Goal: Find specific page/section

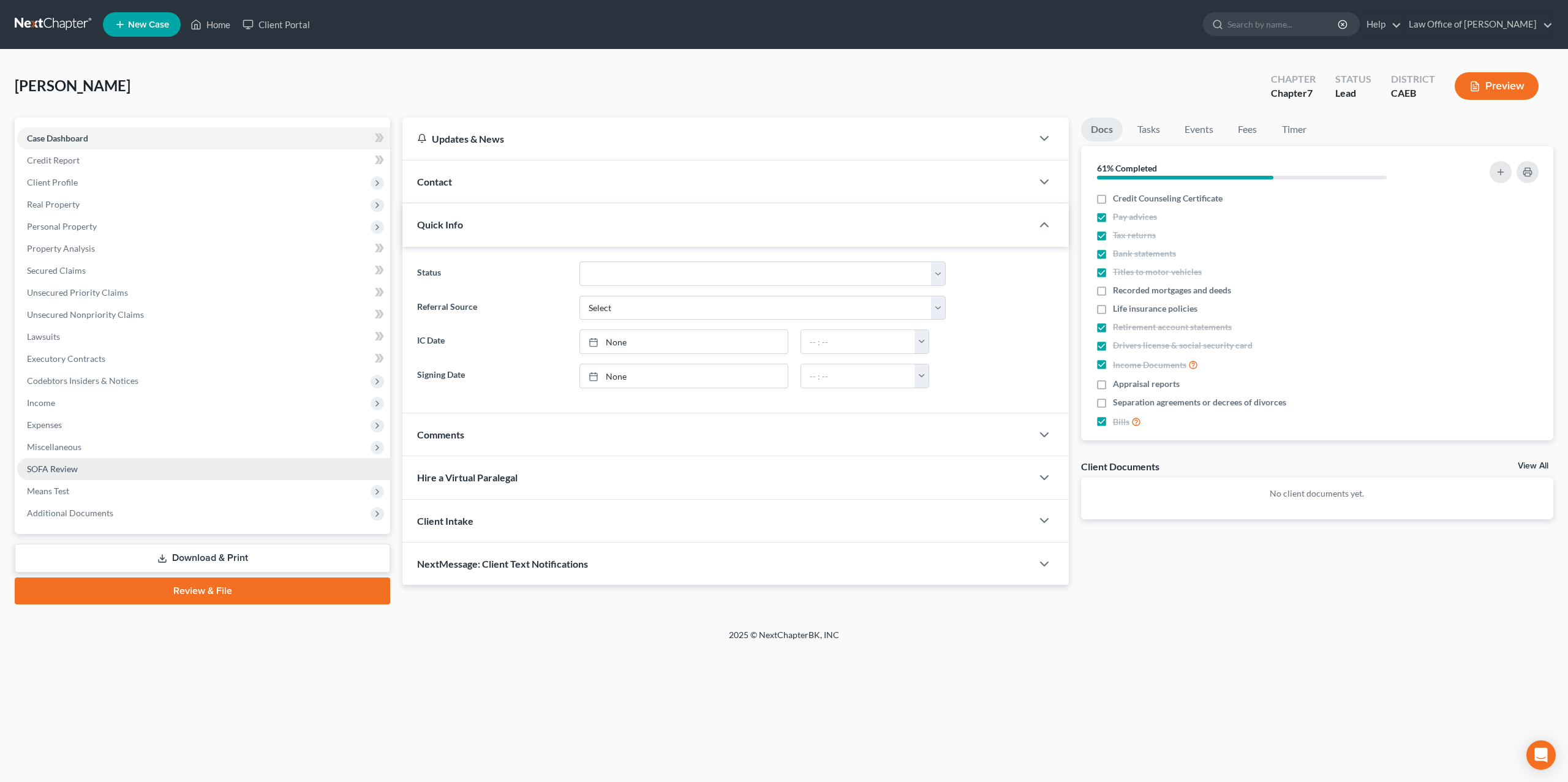
click at [57, 473] on link "SOFA Review" at bounding box center [204, 469] width 373 height 22
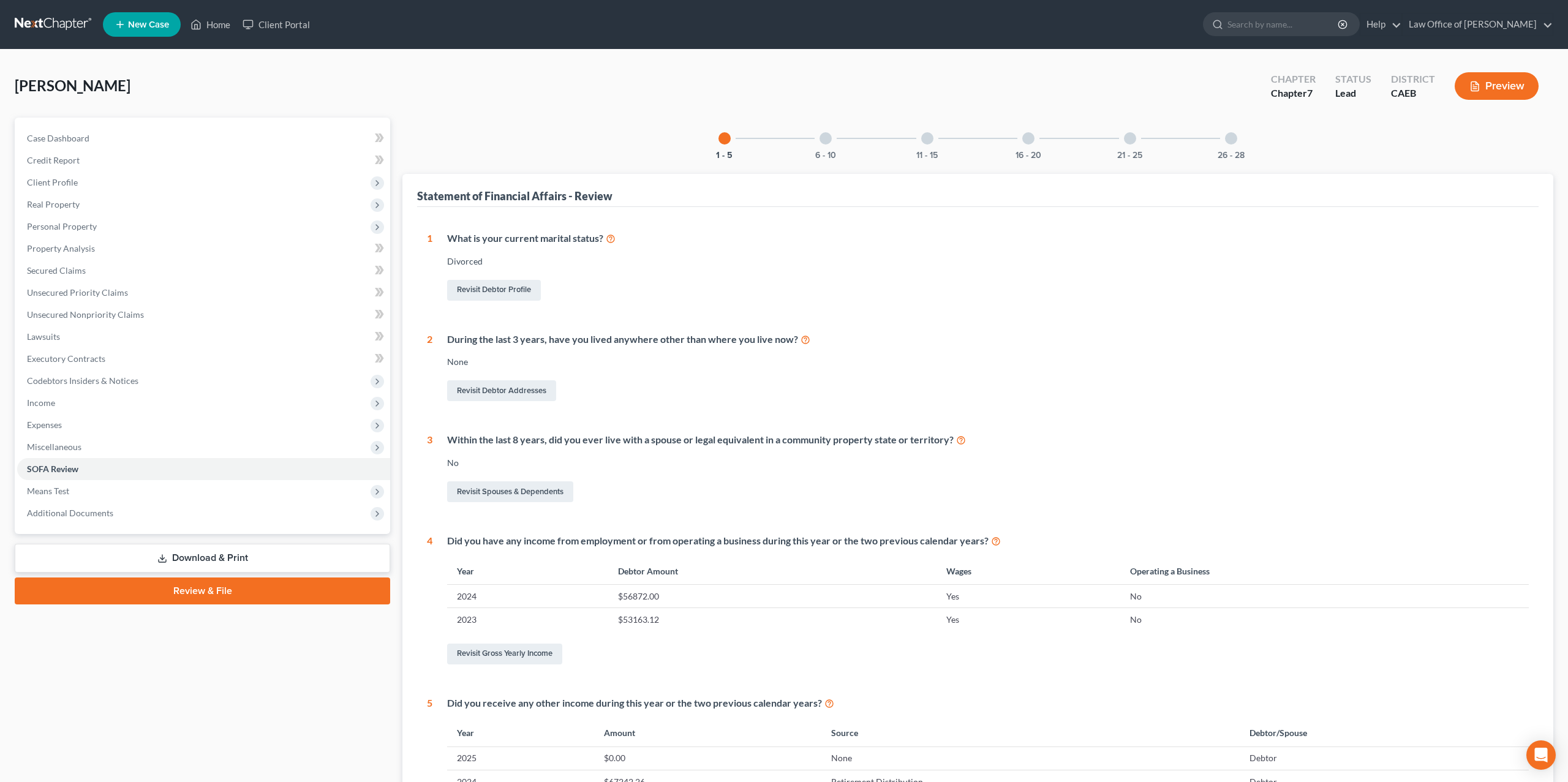
click at [1030, 137] on div at bounding box center [1029, 138] width 12 height 12
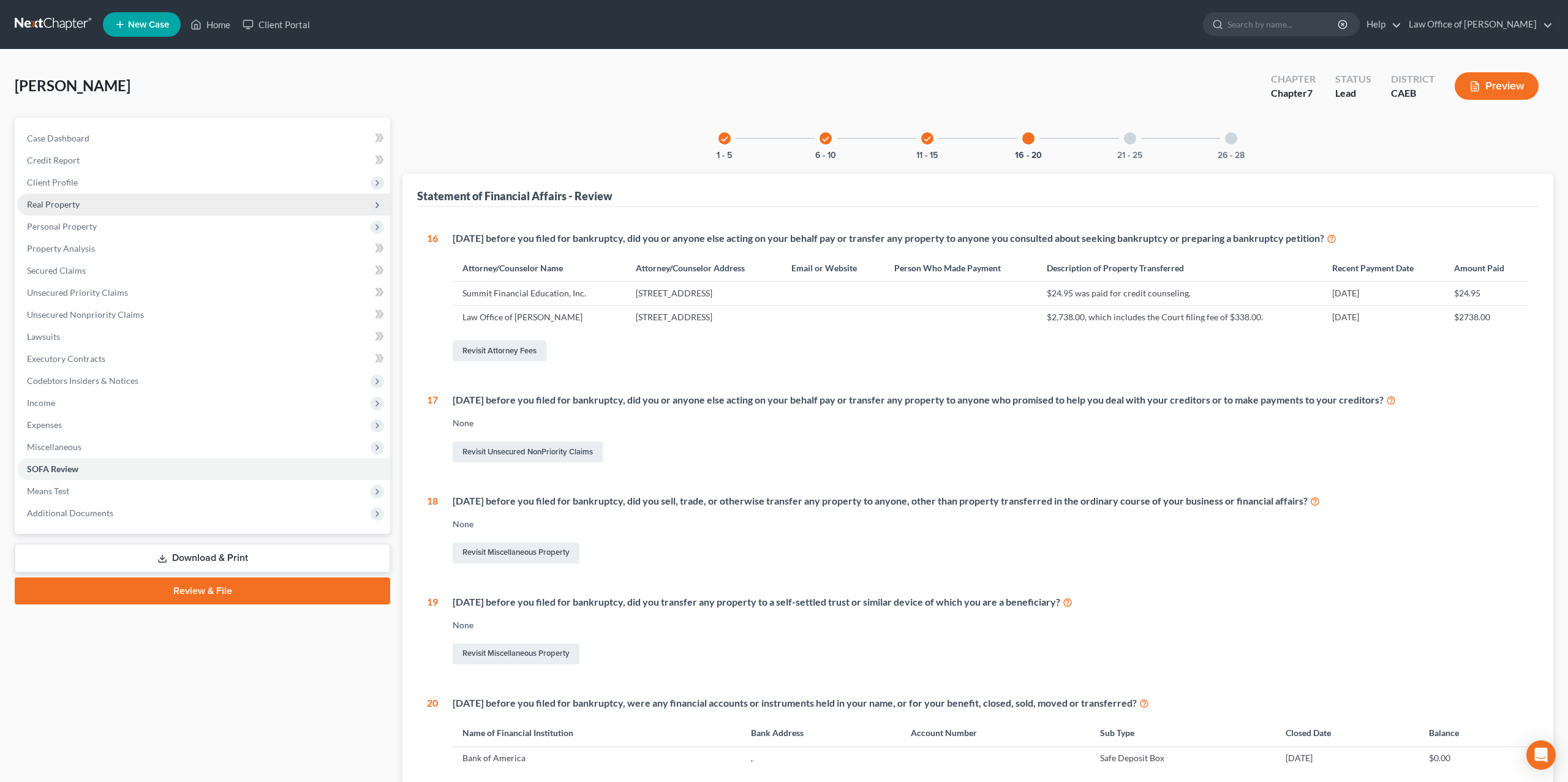
click at [88, 210] on span "Real Property" at bounding box center [204, 204] width 373 height 22
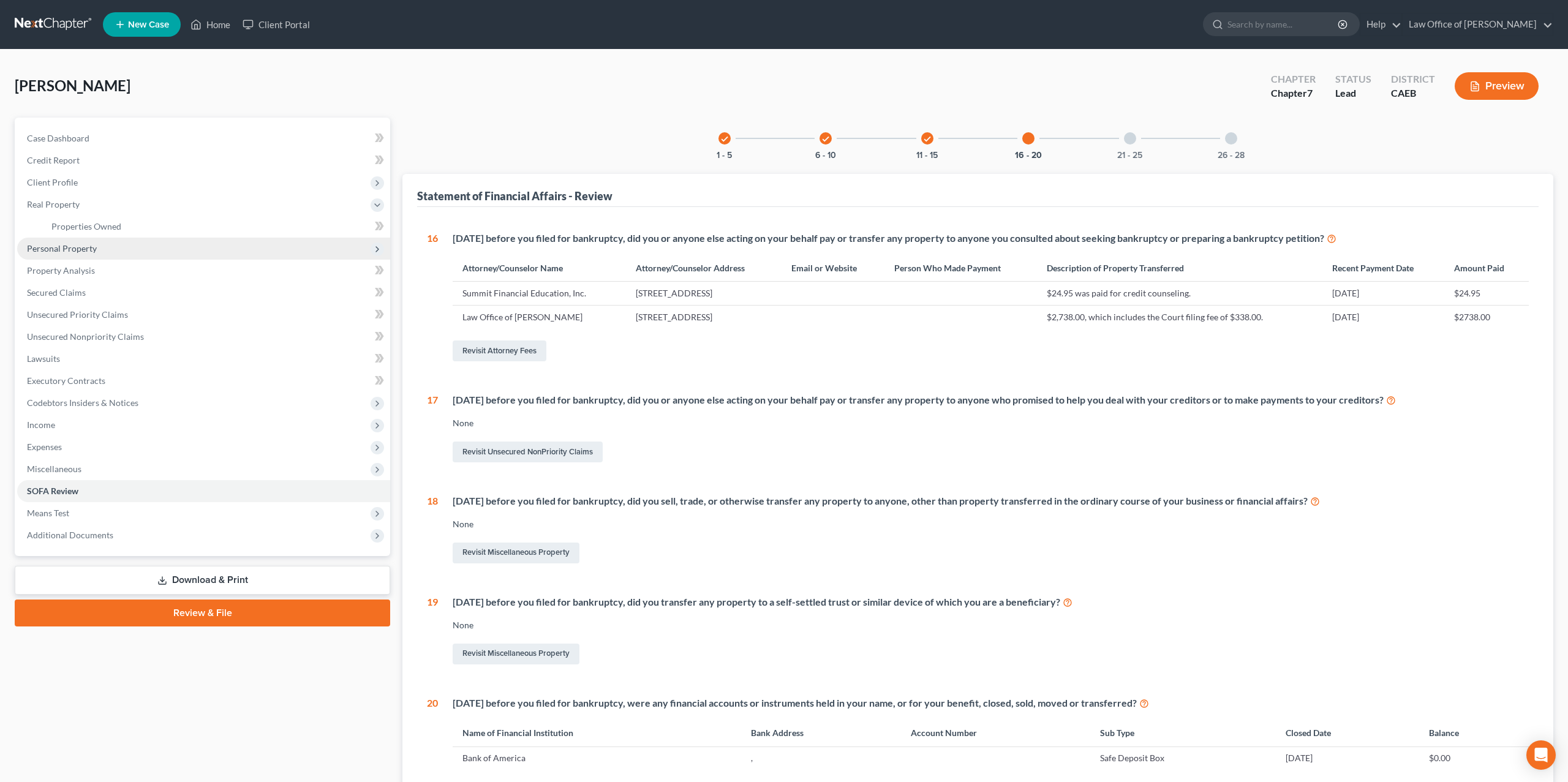
click at [80, 239] on span "Personal Property" at bounding box center [204, 248] width 373 height 22
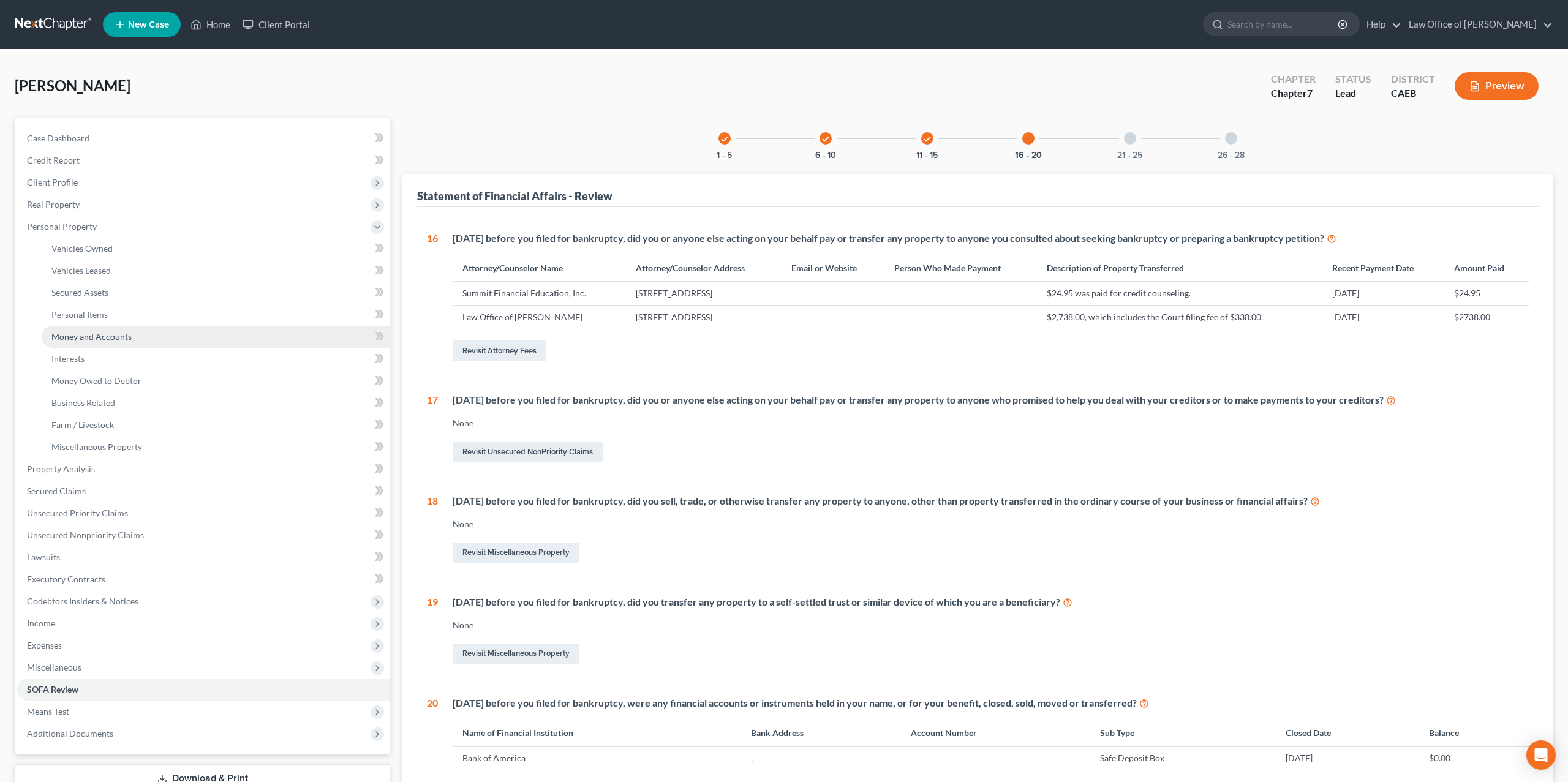
drag, startPoint x: 102, startPoint y: 336, endPoint x: 97, endPoint y: 328, distance: 9.4
click at [102, 336] on span "Money and Accounts" at bounding box center [91, 337] width 80 height 10
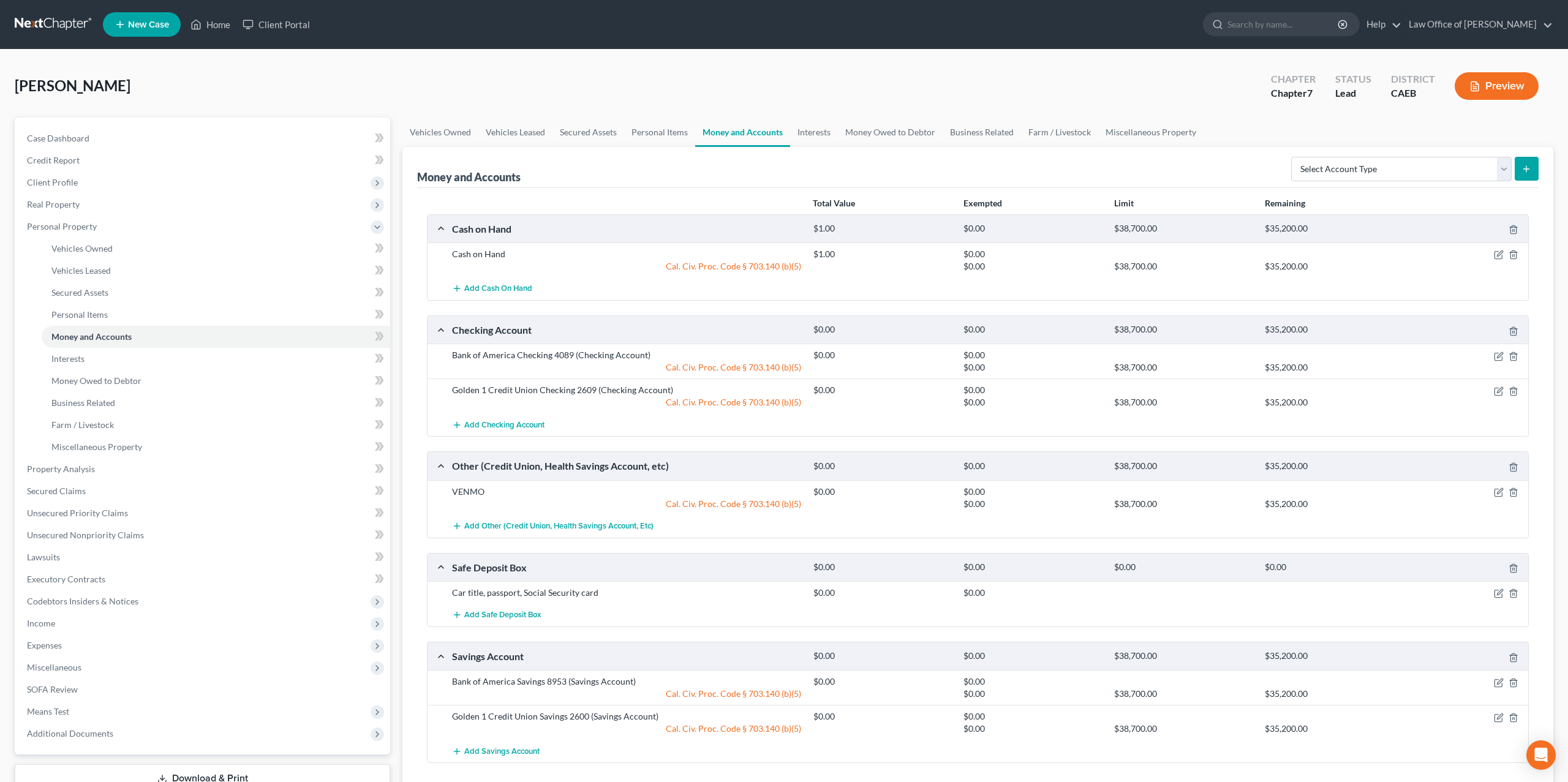
scroll to position [91, 0]
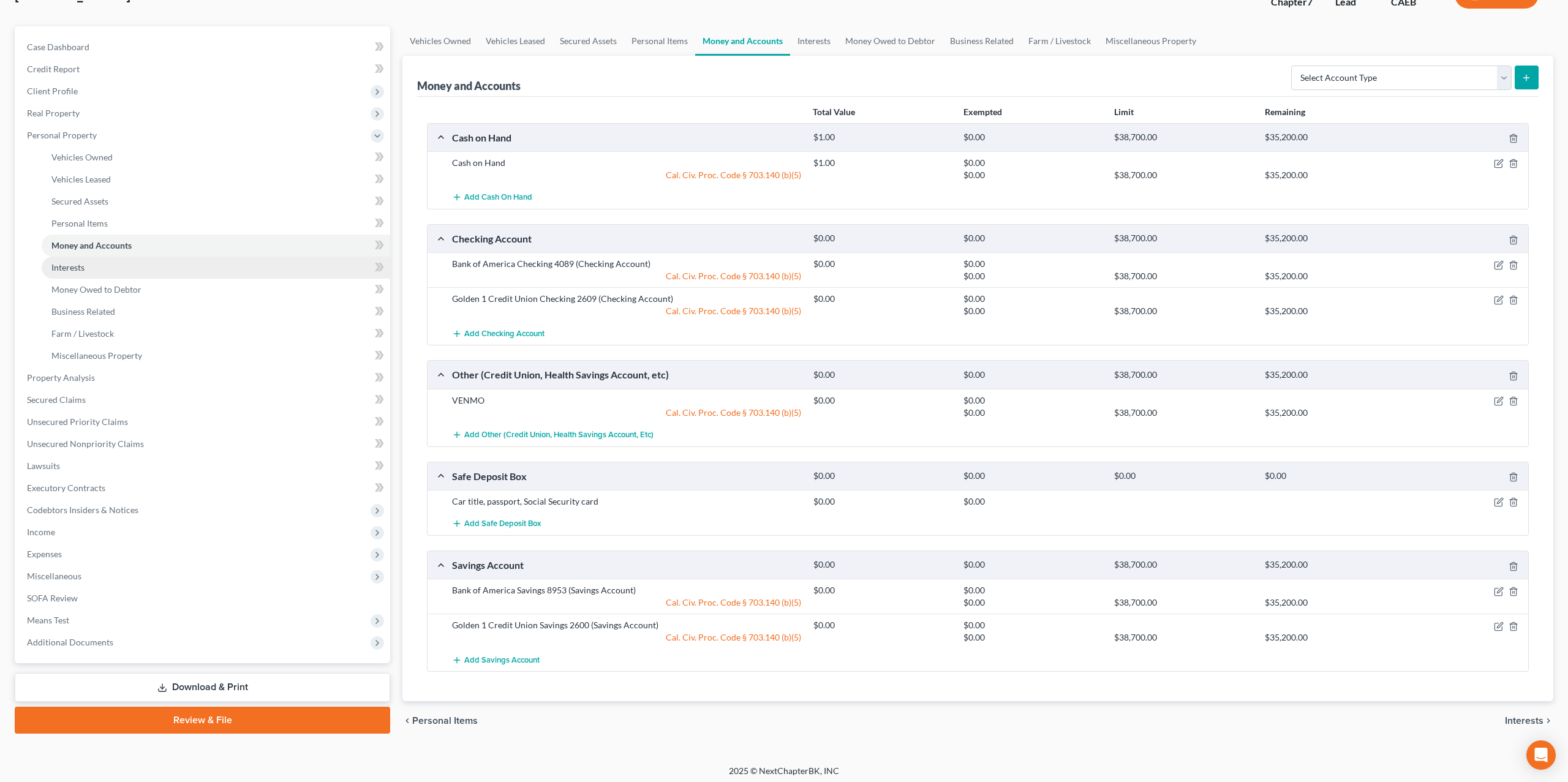
click at [79, 267] on span "Interests" at bounding box center [68, 267] width 33 height 10
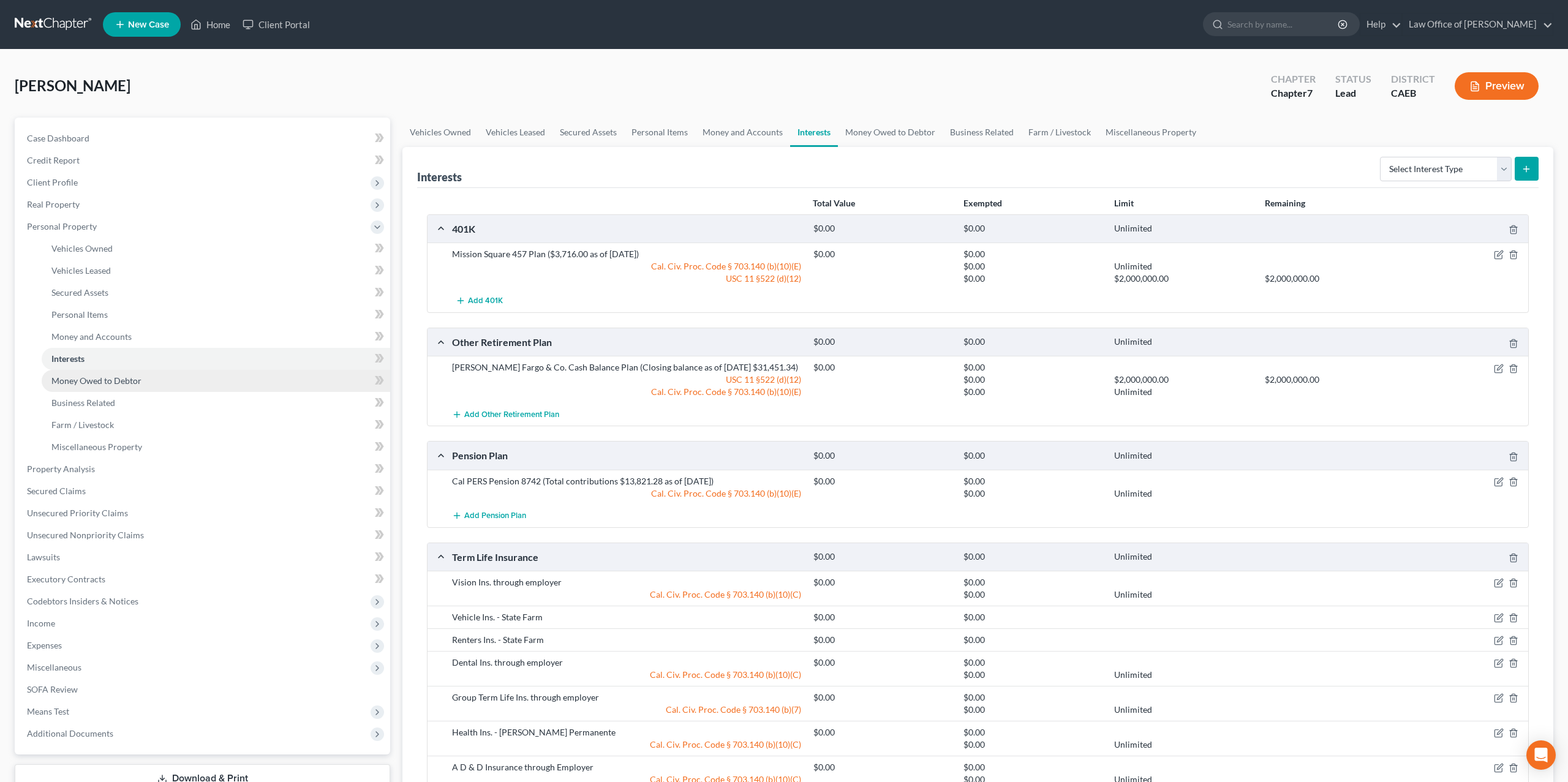
click at [103, 384] on span "Money Owed to Debtor" at bounding box center [96, 380] width 90 height 10
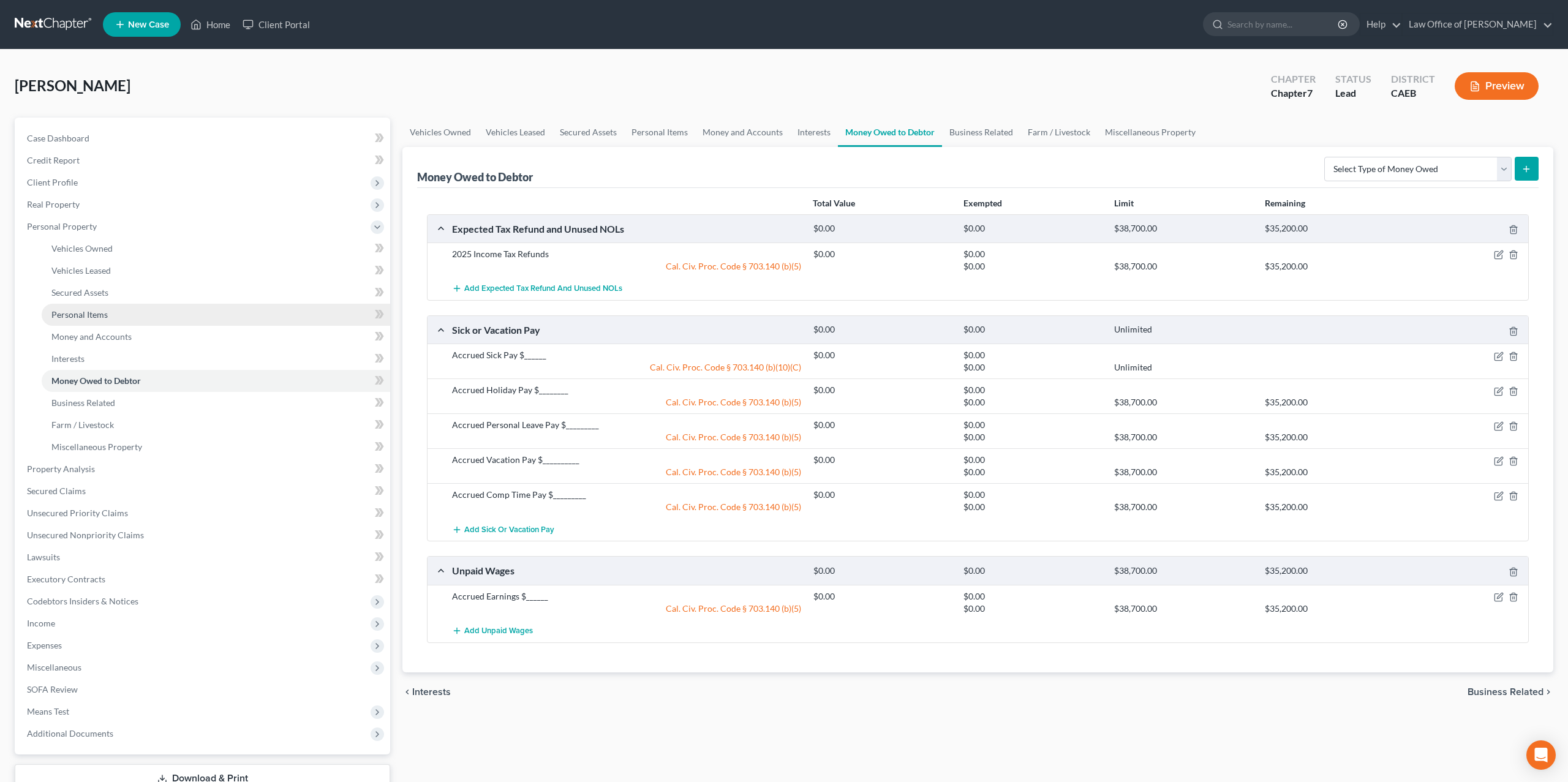
click at [80, 320] on link "Personal Items" at bounding box center [216, 314] width 349 height 22
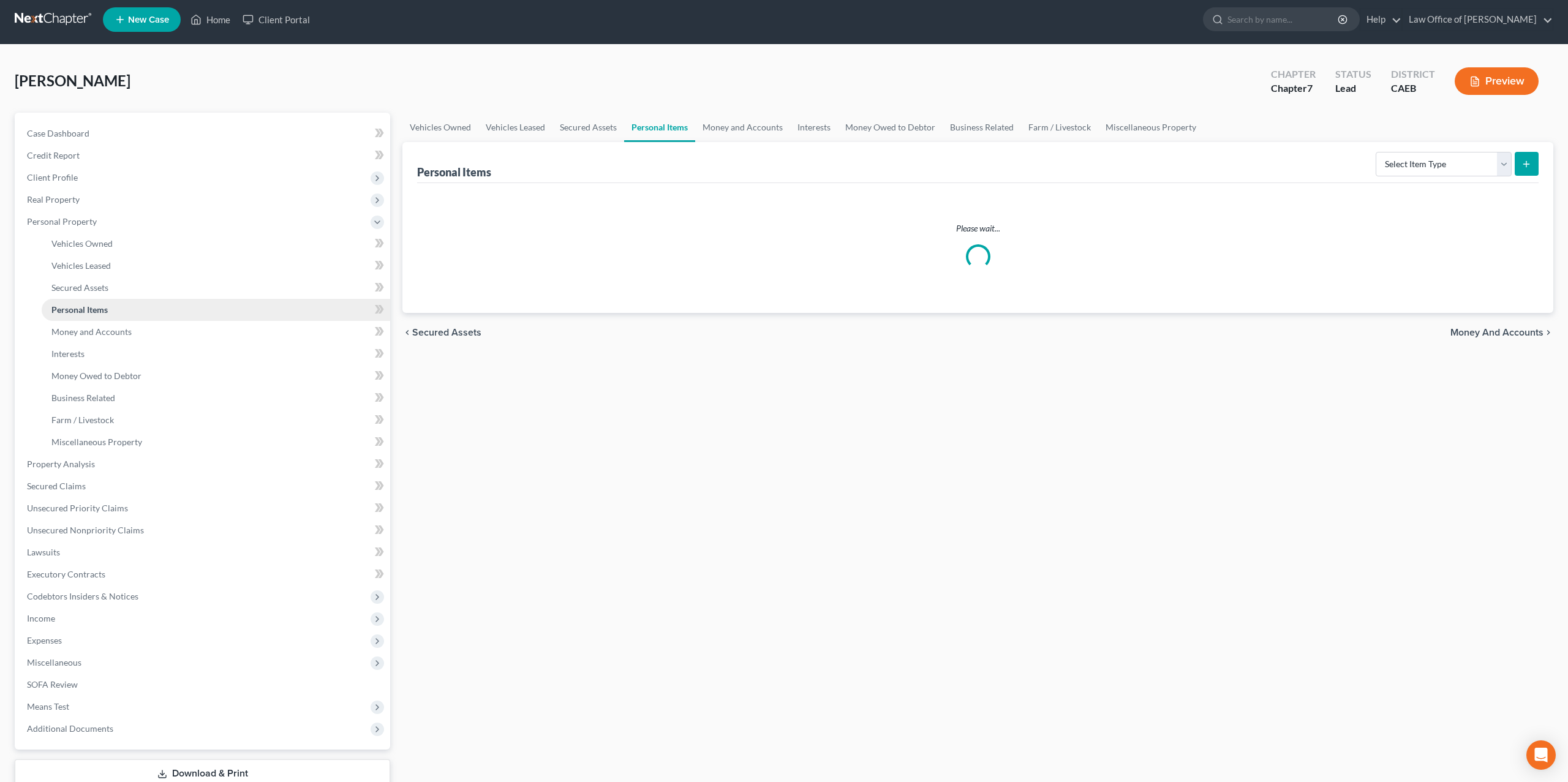
scroll to position [7, 0]
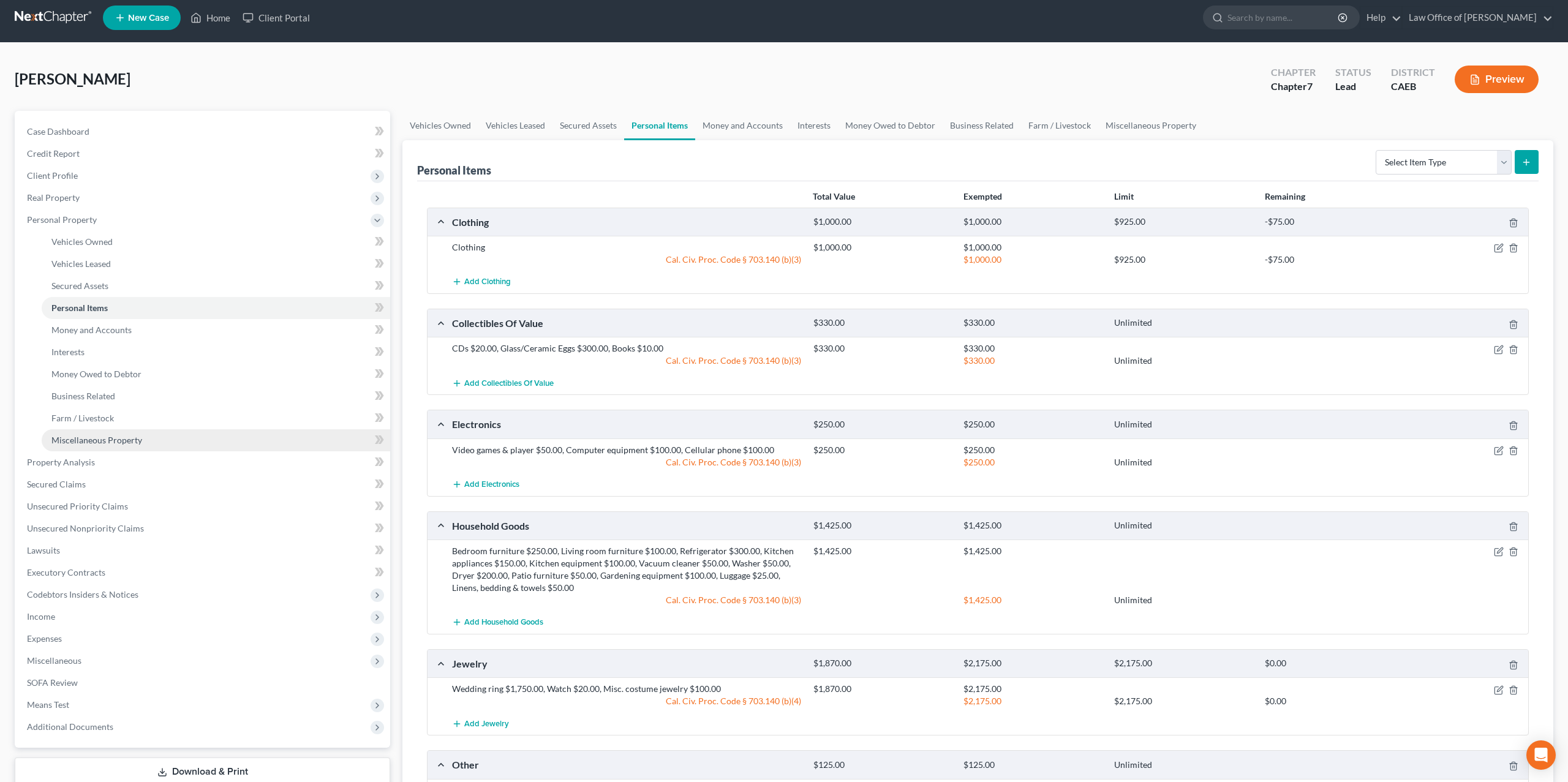
click at [86, 441] on span "Miscellaneous Property" at bounding box center [97, 440] width 90 height 10
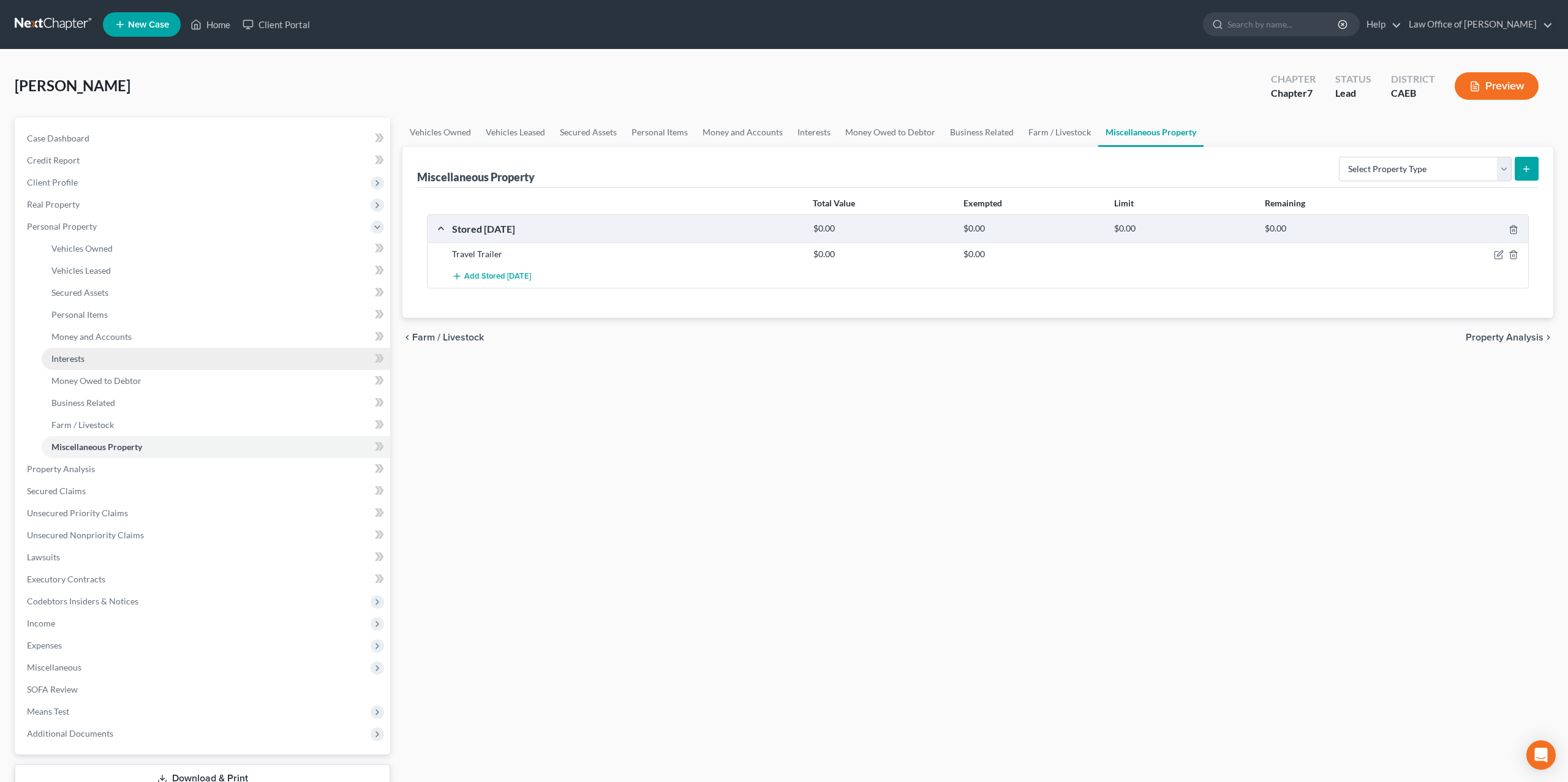
click at [80, 355] on span "Interests" at bounding box center [68, 358] width 33 height 10
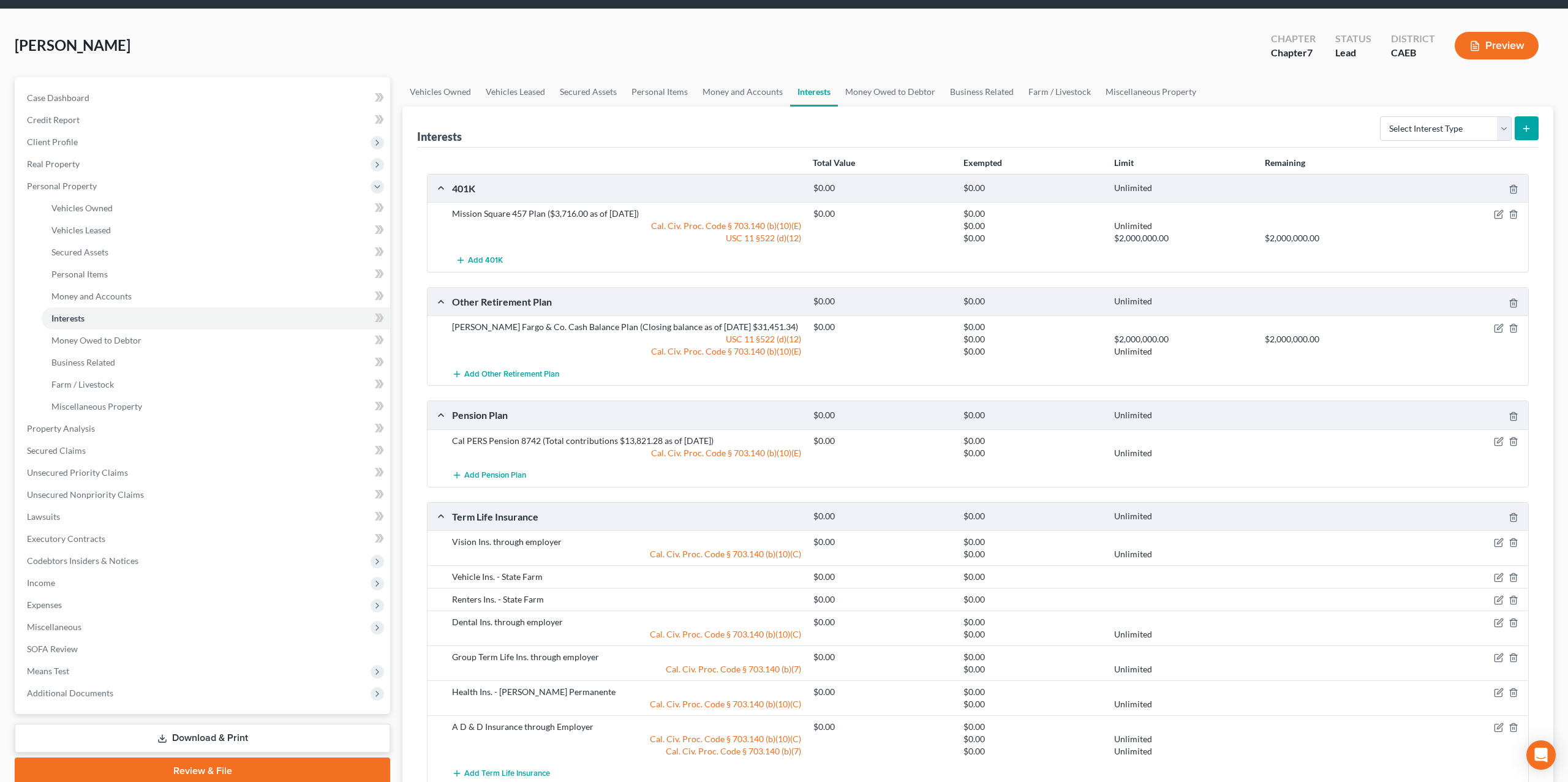
scroll to position [154, 0]
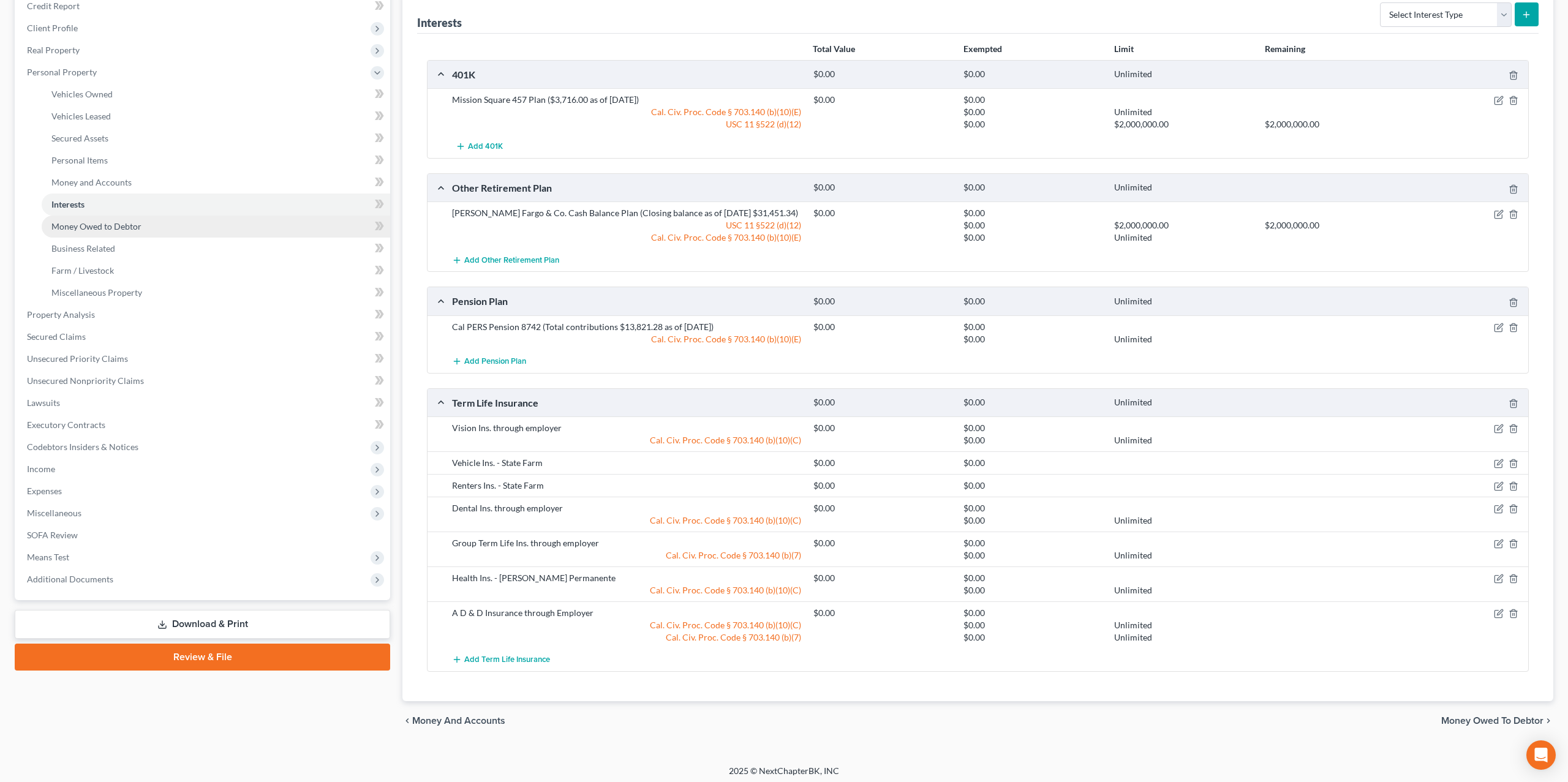
click at [114, 225] on span "Money Owed to Debtor" at bounding box center [96, 226] width 90 height 10
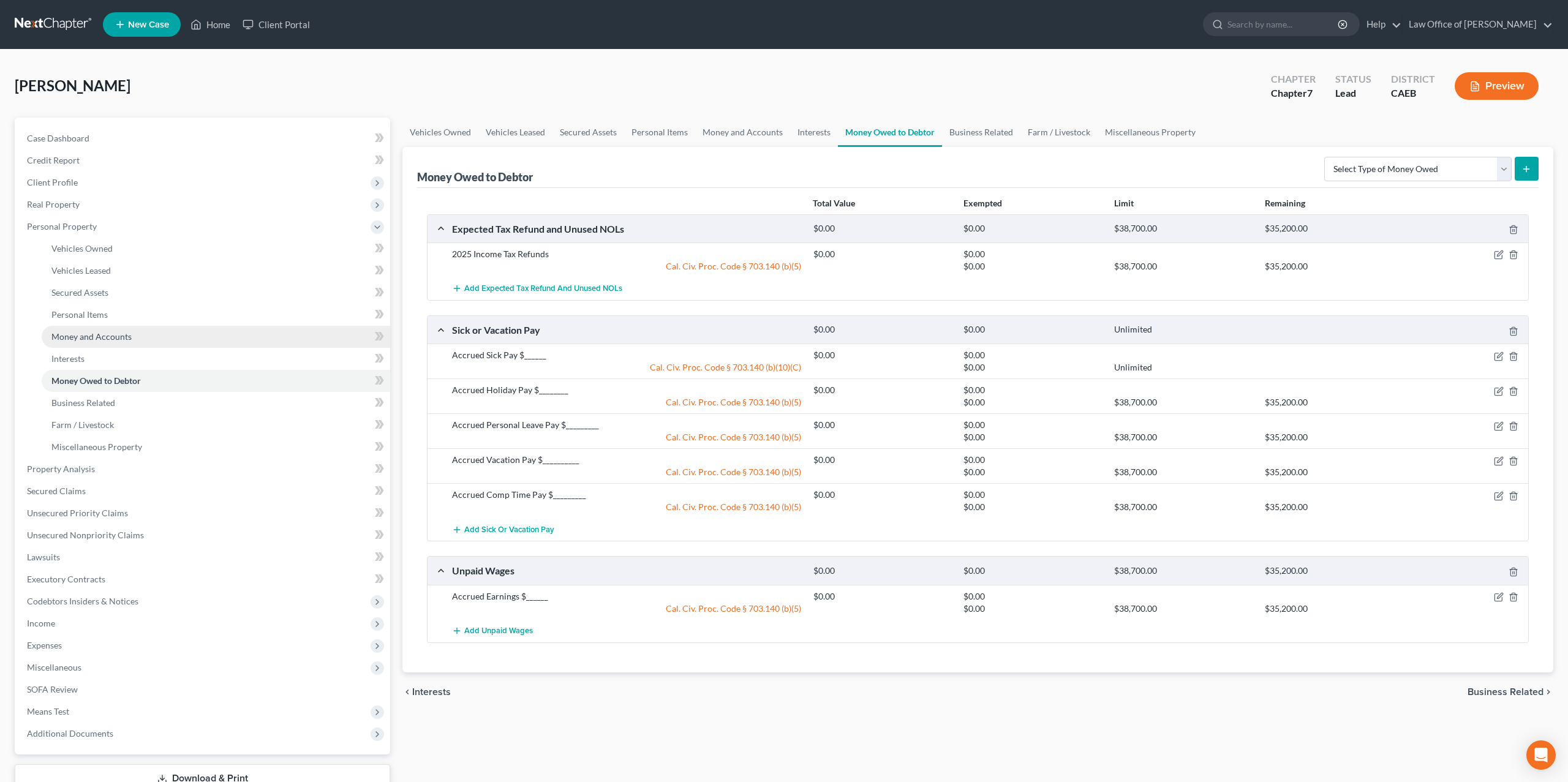
click at [131, 346] on link "Money and Accounts" at bounding box center [216, 336] width 349 height 22
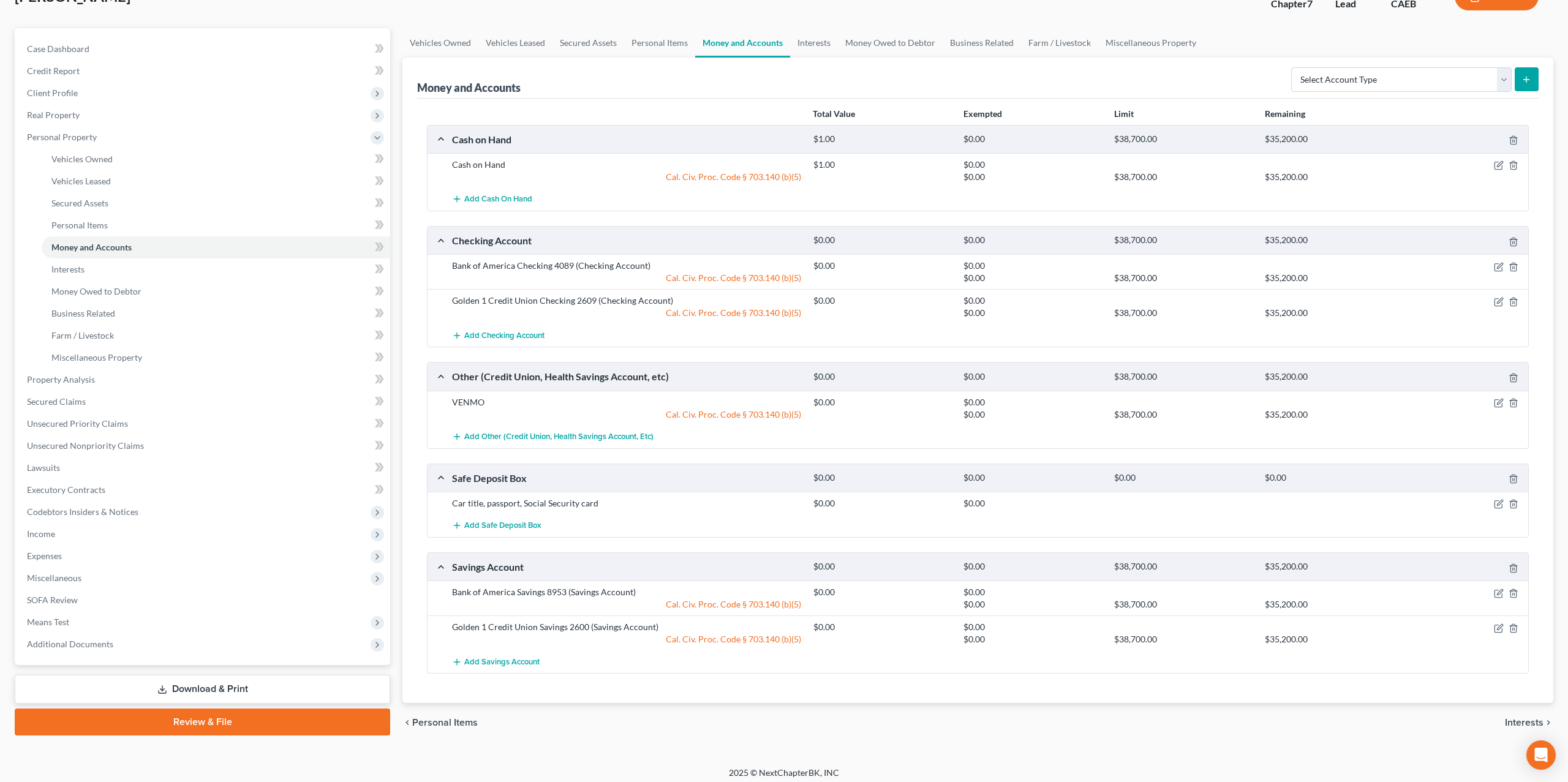
scroll to position [91, 0]
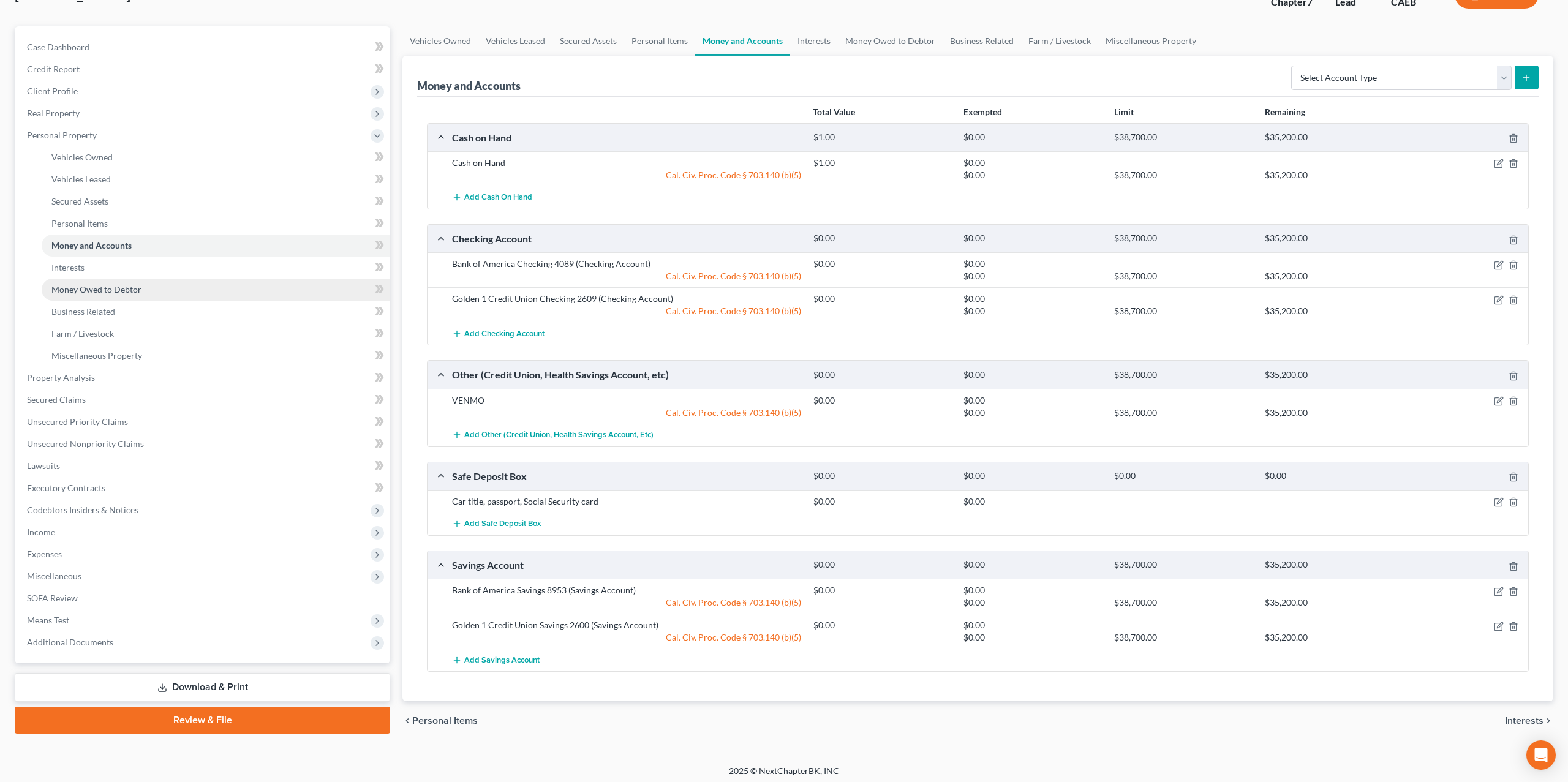
click at [94, 286] on span "Money Owed to Debtor" at bounding box center [96, 290] width 90 height 10
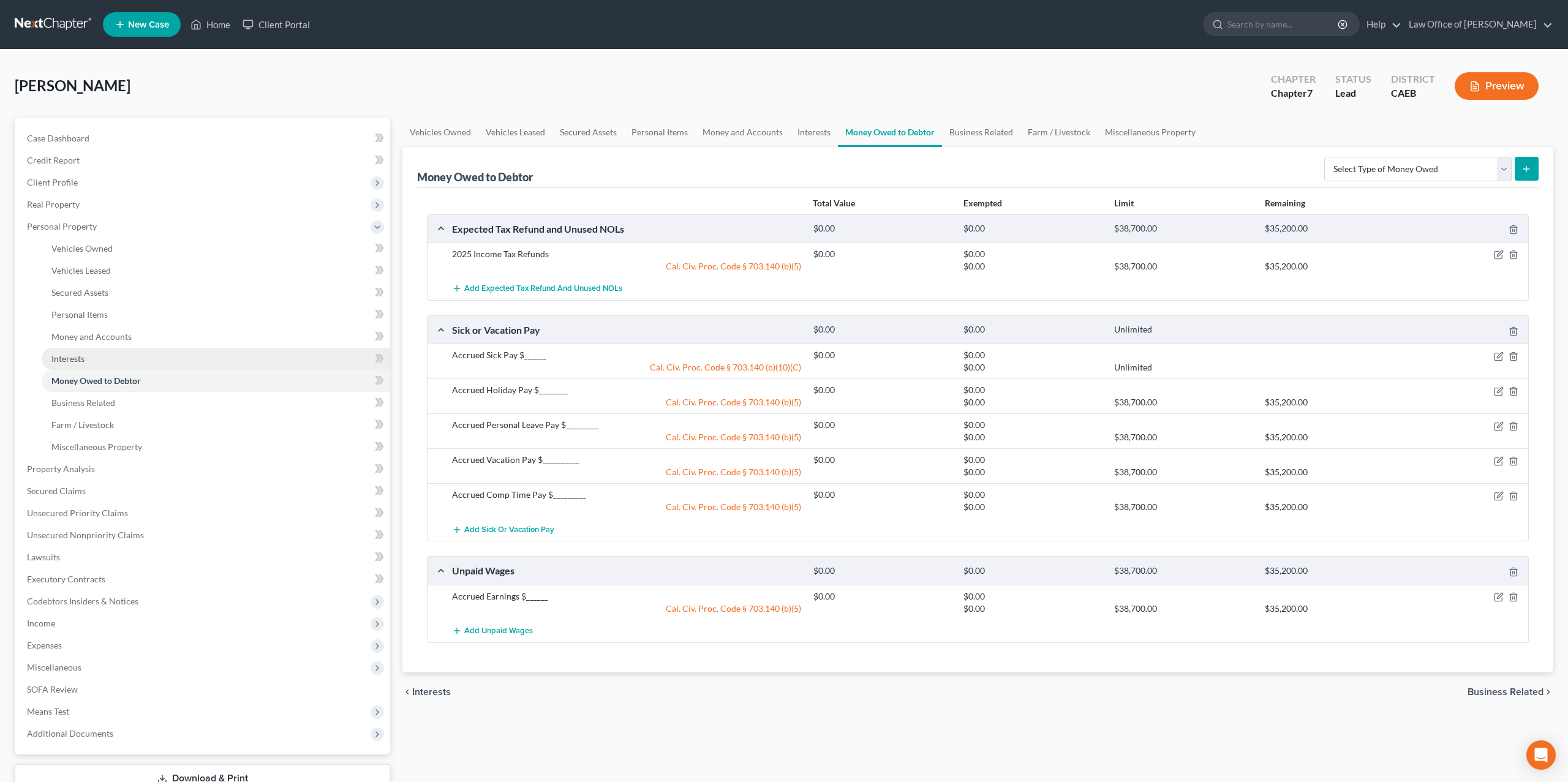
click at [87, 364] on link "Interests" at bounding box center [216, 358] width 349 height 22
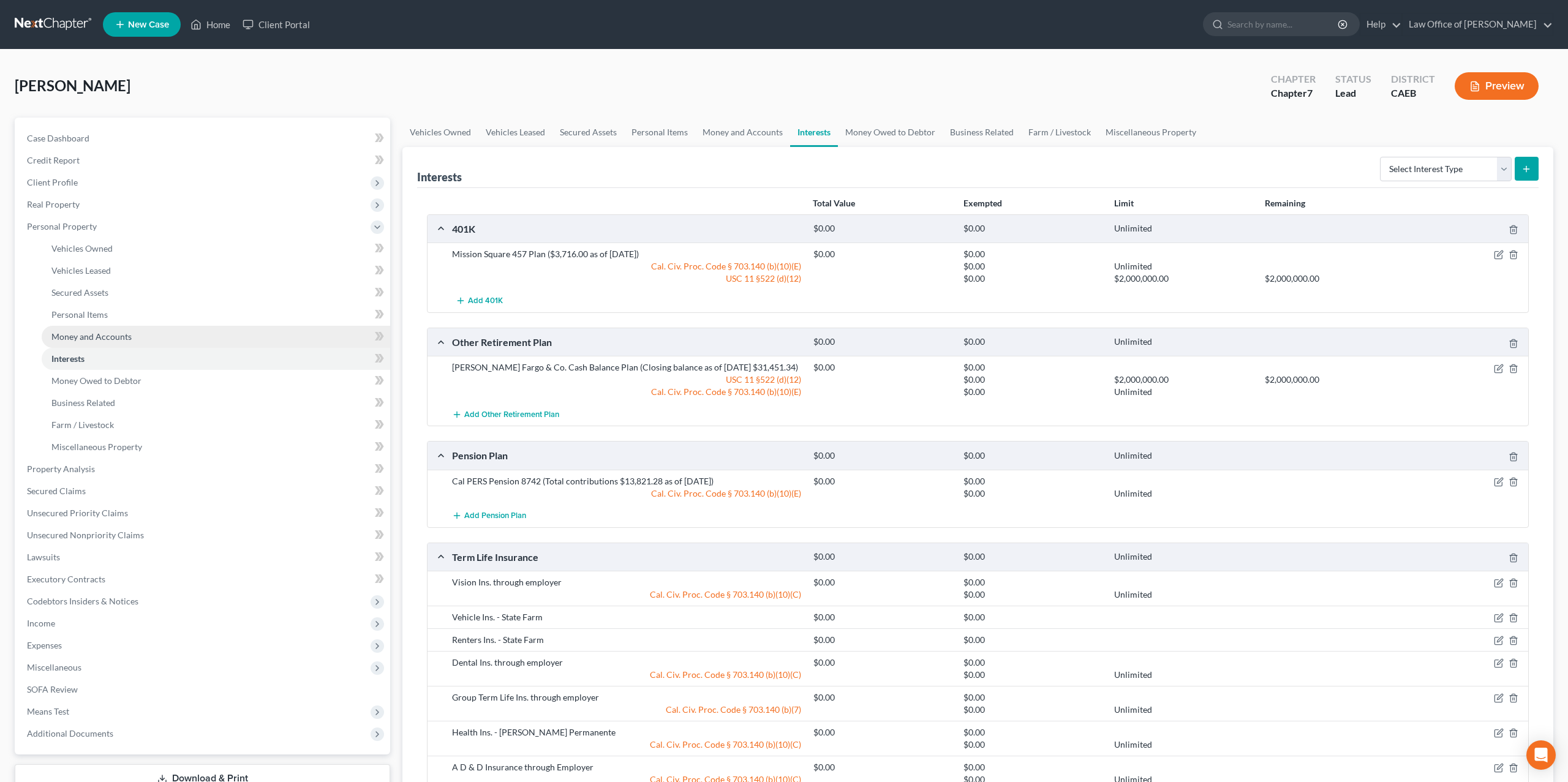
click at [100, 338] on span "Money and Accounts" at bounding box center [91, 337] width 80 height 10
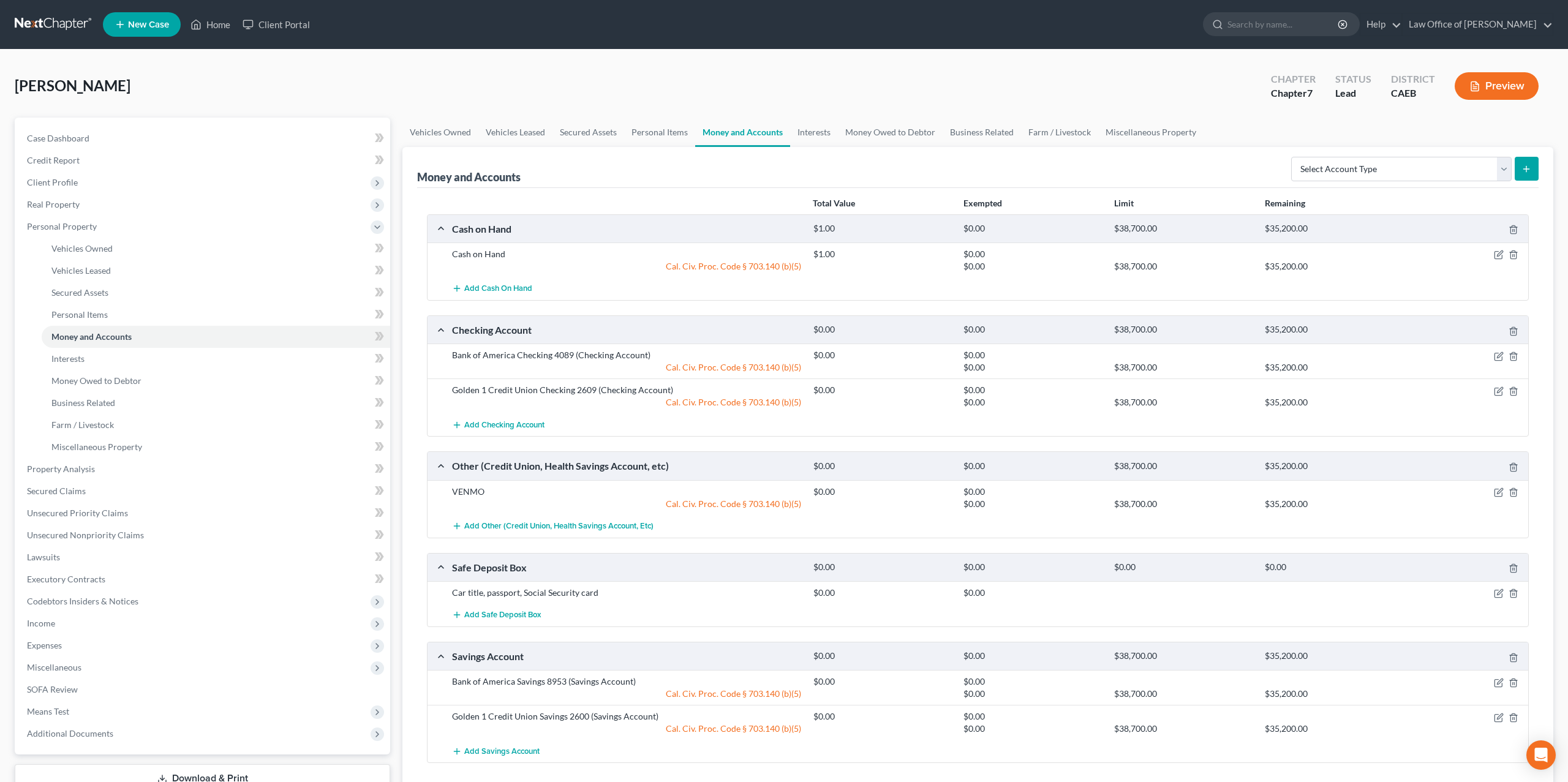
click at [1504, 76] on button "Preview" at bounding box center [1497, 86] width 84 height 28
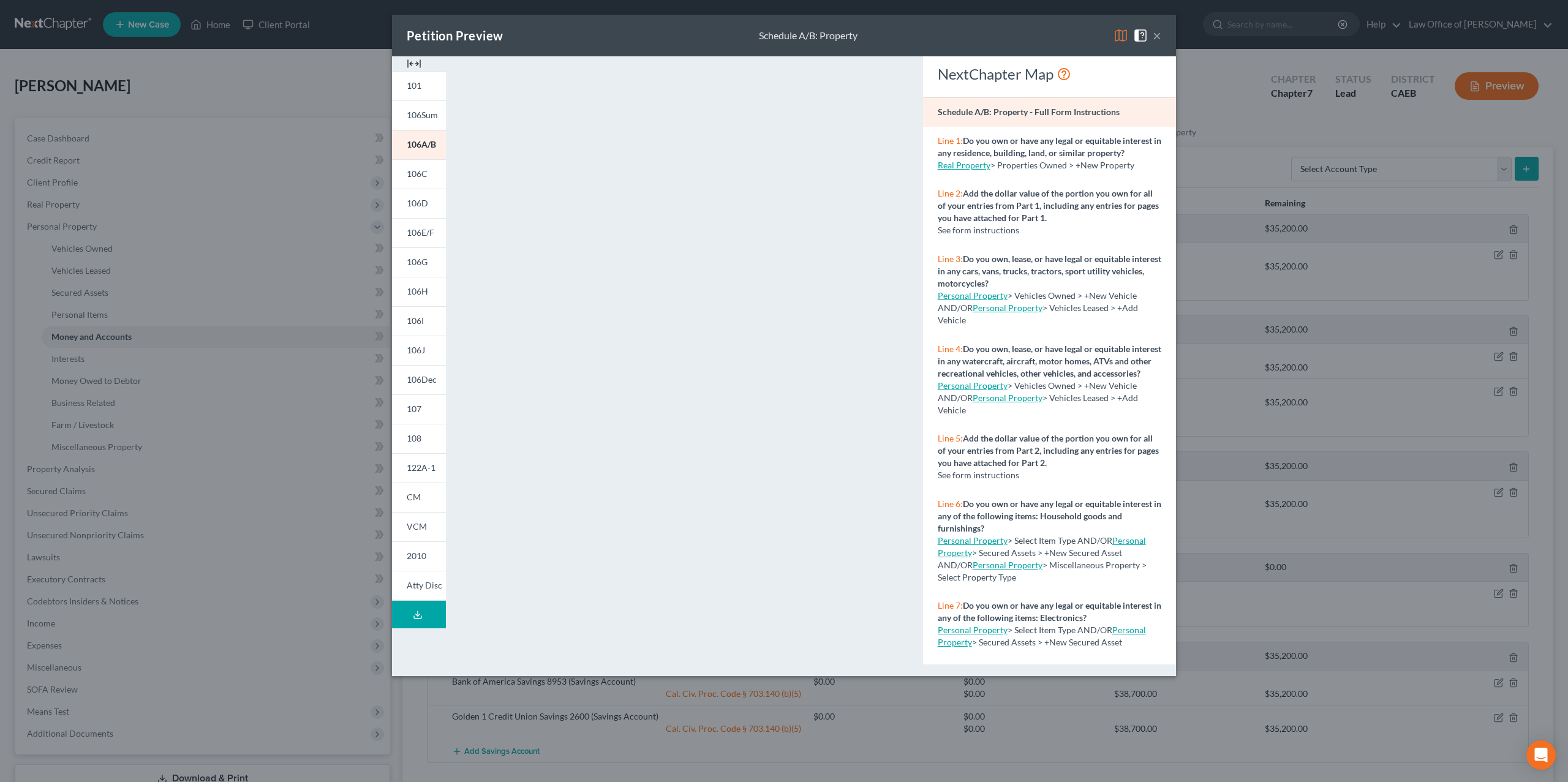
click at [419, 57] on img at bounding box center [413, 63] width 15 height 15
